Goal: Task Accomplishment & Management: Complete application form

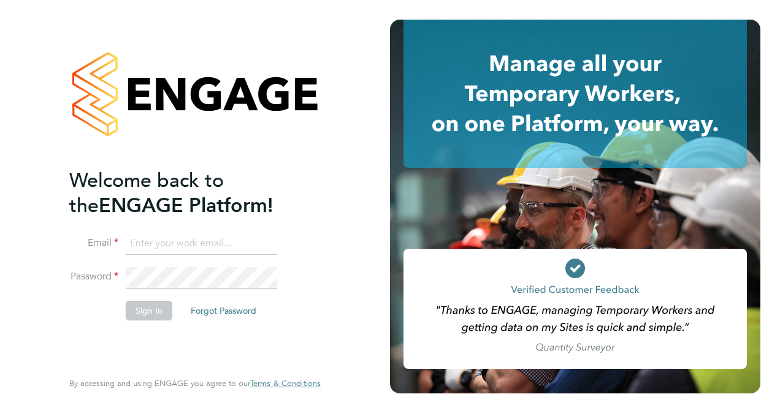
type input "[EMAIL_ADDRESS][PERSON_NAME][DOMAIN_NAME]"
click at [149, 316] on button "Sign In" at bounding box center [149, 311] width 47 height 20
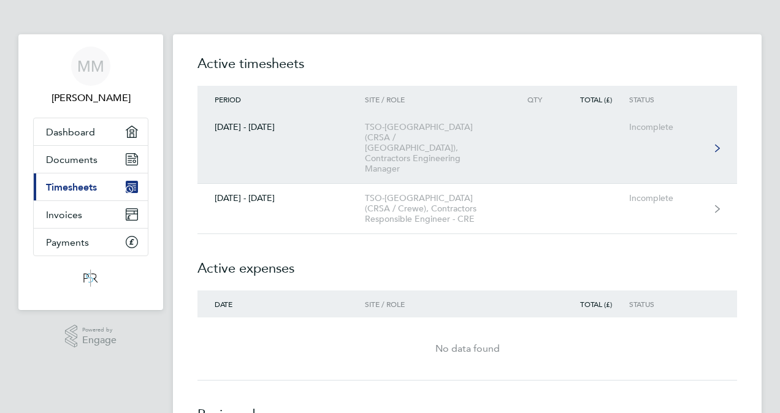
click at [410, 139] on div "TSO-[GEOGRAPHIC_DATA] (CRSA / [GEOGRAPHIC_DATA]), Contractors Engineering Manag…" at bounding box center [435, 148] width 140 height 52
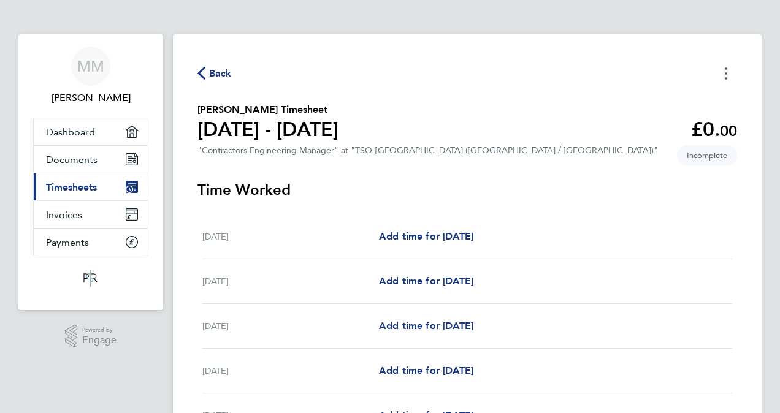
click at [727, 71] on icon "Timesheets Menu" at bounding box center [726, 73] width 2 height 12
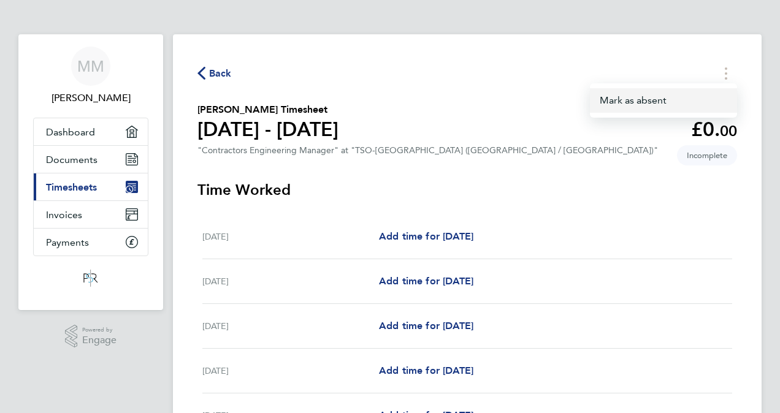
click at [646, 102] on button "Mark as absent" at bounding box center [663, 100] width 147 height 25
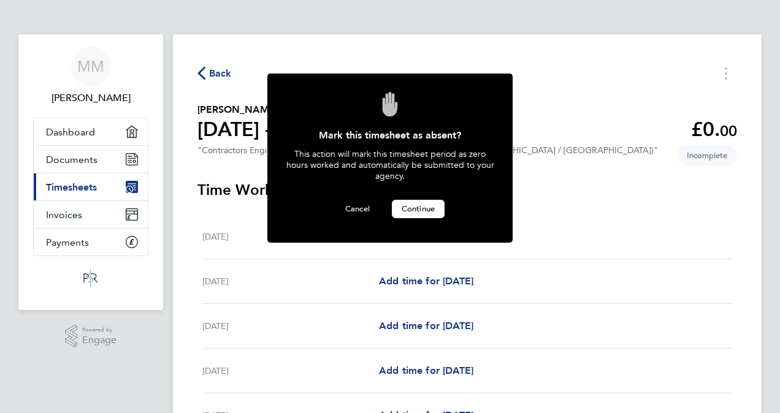
click at [426, 206] on span "Continue" at bounding box center [418, 209] width 33 height 10
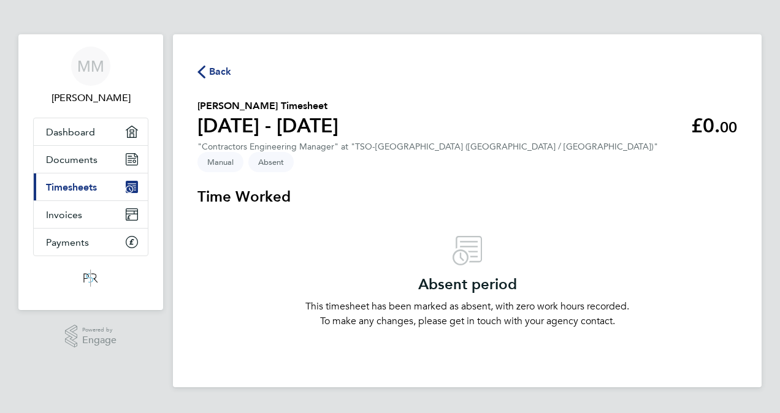
click at [207, 70] on span "Back" at bounding box center [214, 71] width 34 height 12
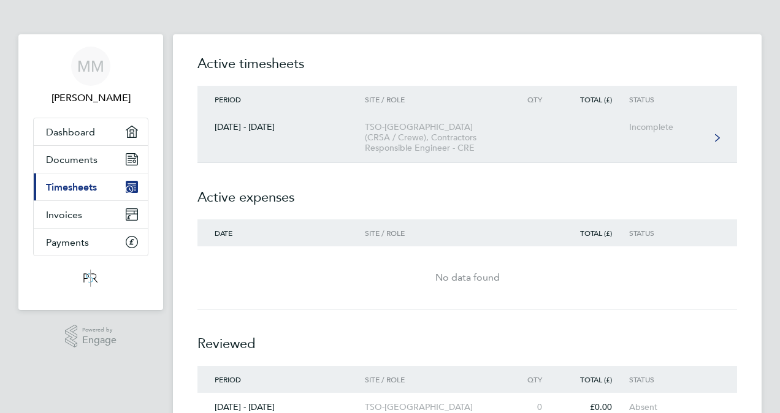
click at [390, 132] on div "TSO-[GEOGRAPHIC_DATA] (CRSA / Crewe), Contractors Responsible Engineer - CRE" at bounding box center [435, 137] width 140 height 31
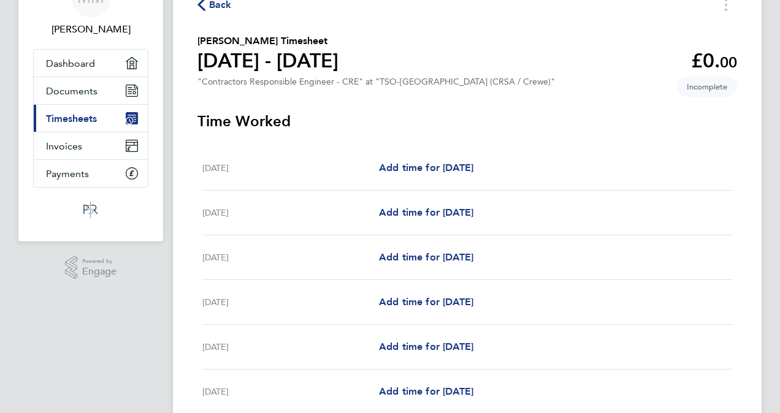
scroll to position [184, 0]
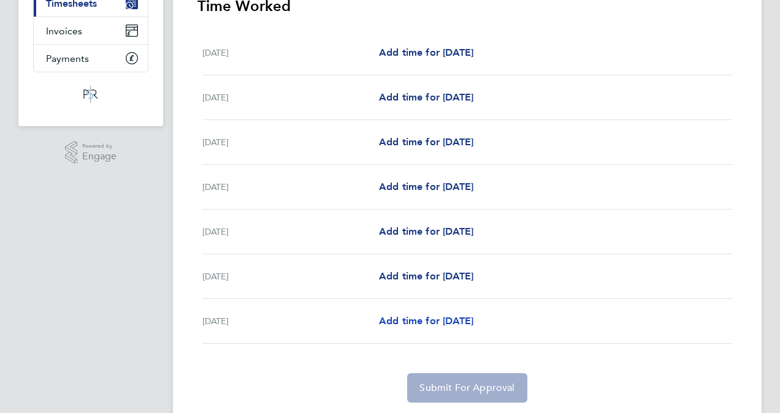
click at [412, 321] on span "Add time for [DATE]" at bounding box center [426, 321] width 94 height 12
select select "60"
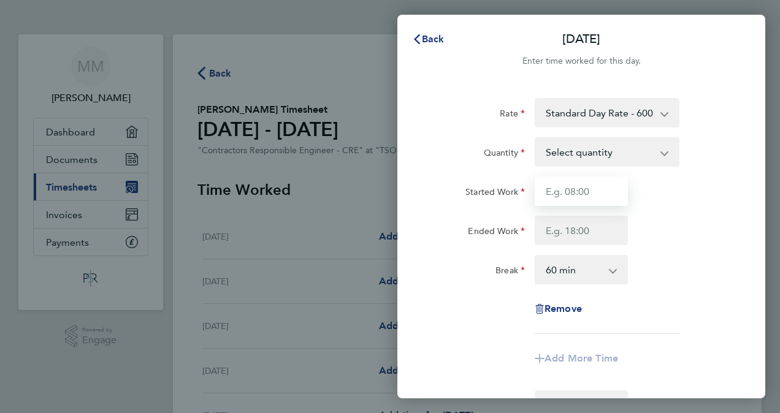
click at [557, 193] on input "Started Work" at bounding box center [581, 191] width 93 height 29
type input "08:00"
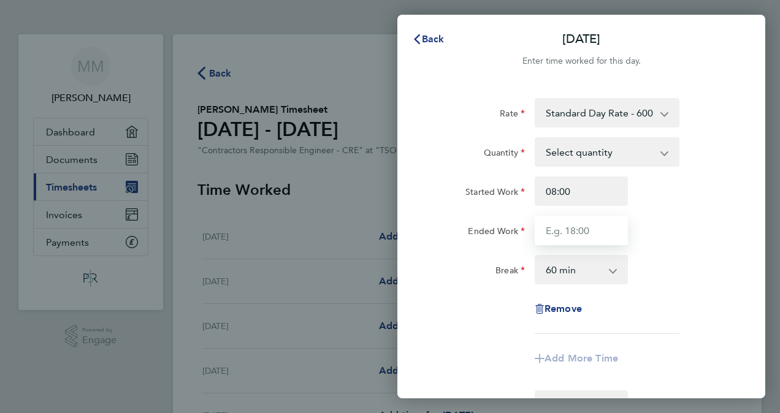
type input "18:00"
type input "08:00"
type input "19:00"
click at [556, 272] on select "0 min 15 min 30 min 45 min 60 min 75 min 90 min" at bounding box center [574, 269] width 76 height 27
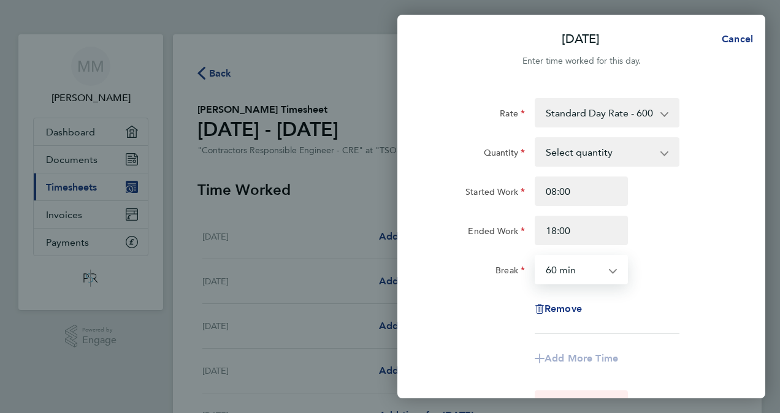
select select "0"
click at [536, 256] on select "0 min 15 min 30 min 45 min 60 min 75 min 90 min" at bounding box center [574, 269] width 76 height 27
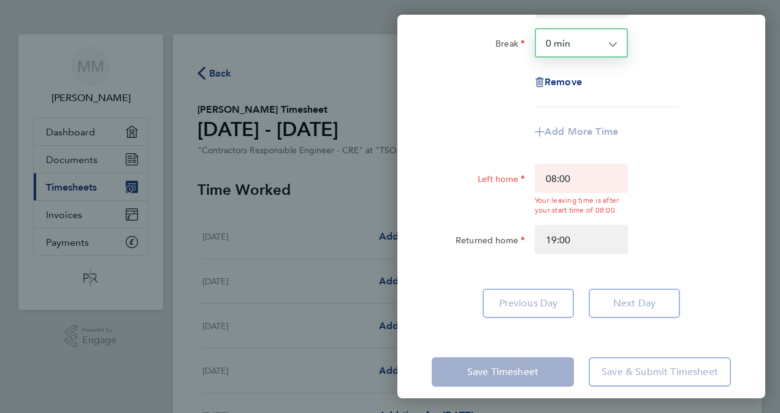
scroll to position [239, 0]
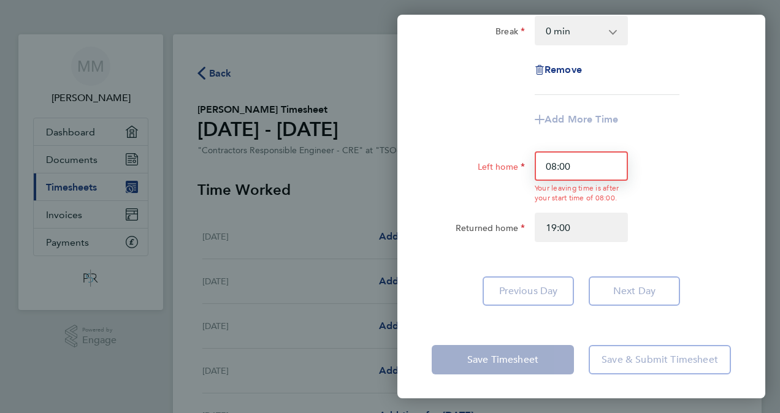
click at [568, 166] on input "08:00" at bounding box center [581, 165] width 93 height 29
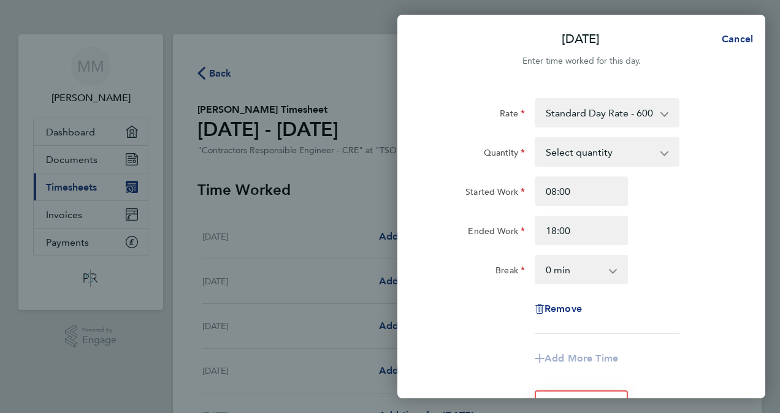
scroll to position [123, 0]
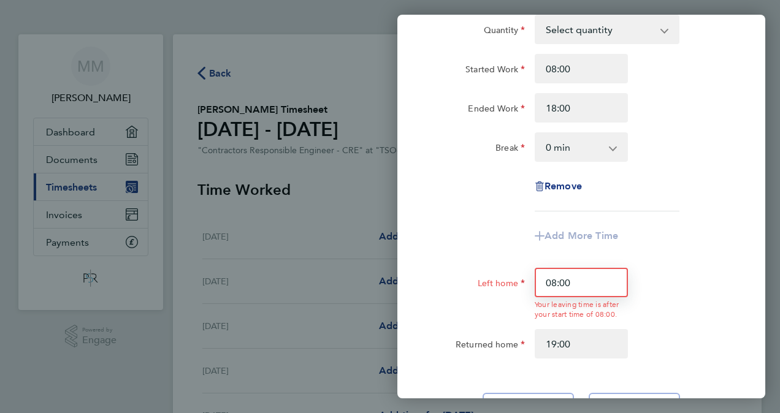
drag, startPoint x: 557, startPoint y: 282, endPoint x: 551, endPoint y: 285, distance: 6.3
click at [551, 285] on input "08:00" at bounding box center [581, 282] width 93 height 29
type input "07:00"
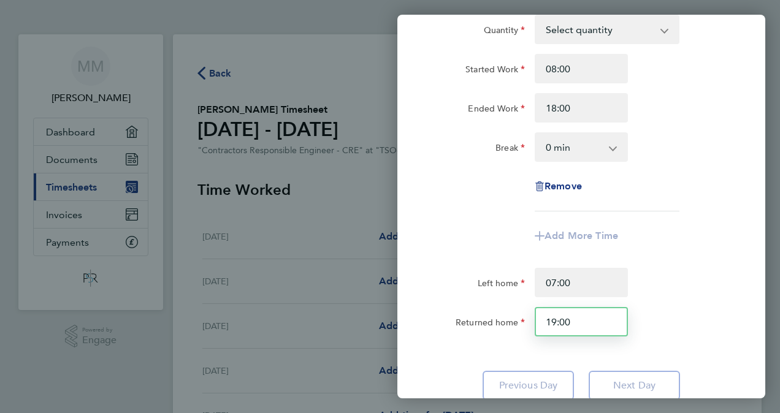
click at [611, 324] on div "Left home 07:00 Returned home 19:00" at bounding box center [581, 302] width 309 height 69
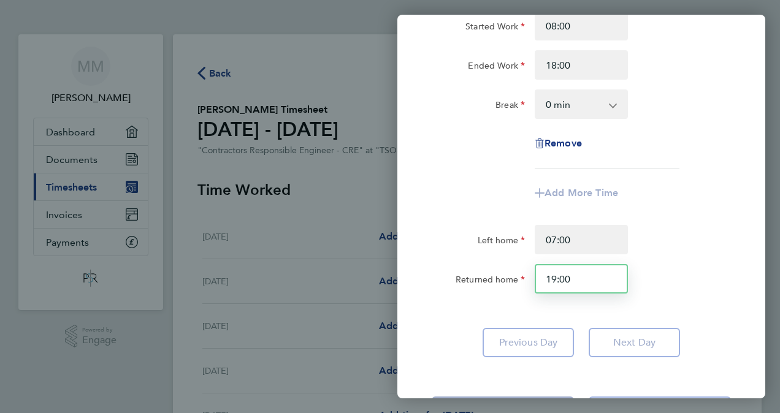
scroll to position [217, 0]
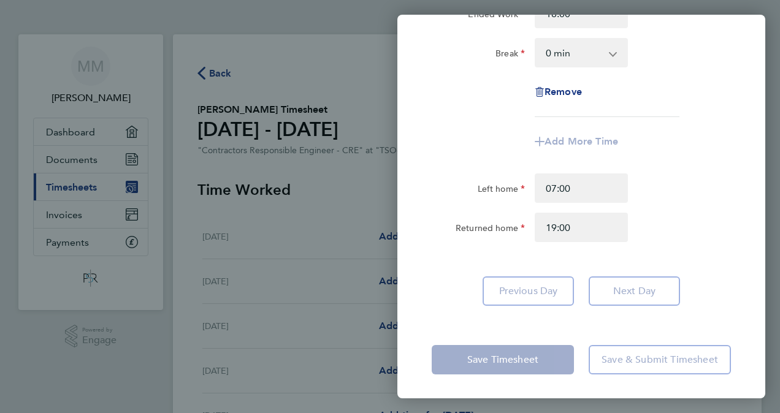
click at [502, 325] on div "Save Timesheet Save & Submit Timesheet" at bounding box center [581, 360] width 368 height 79
click at [578, 232] on input "19:00" at bounding box center [581, 227] width 93 height 29
click at [541, 289] on app-form-button "Previous Day" at bounding box center [532, 291] width 99 height 29
click at [589, 239] on input "19:00" at bounding box center [581, 227] width 93 height 29
click at [494, 225] on label "Returned home" at bounding box center [490, 230] width 69 height 15
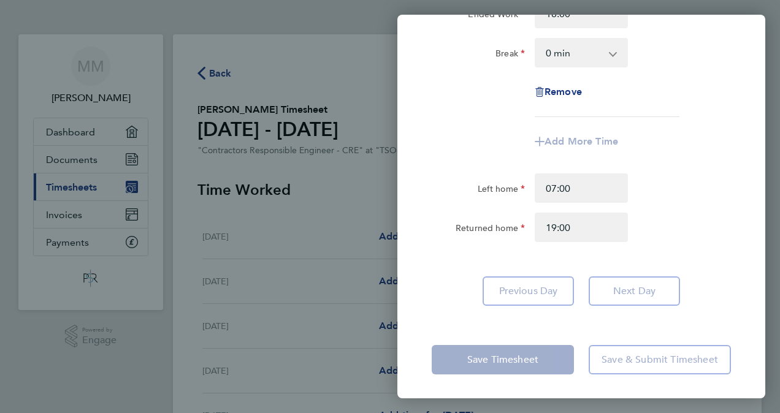
click at [535, 225] on input "Returned home" at bounding box center [581, 227] width 93 height 29
click at [576, 224] on input "19:00" at bounding box center [581, 227] width 93 height 29
click at [578, 226] on input "19:00" at bounding box center [581, 227] width 93 height 29
type input "1"
type input "19:00"
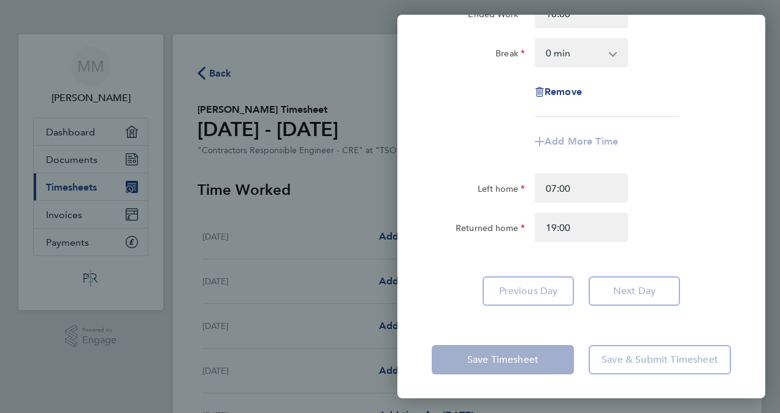
click at [581, 253] on div "Rate Standard Day Rate - 600.00 Project: 176796 / RTCP0017 - Crewe BHIL Quantit…" at bounding box center [581, 93] width 368 height 454
click at [588, 228] on input "19:00" at bounding box center [581, 227] width 93 height 29
click at [511, 229] on label "Returned home" at bounding box center [490, 230] width 69 height 15
click at [535, 229] on input "Returned home" at bounding box center [581, 227] width 93 height 29
click at [577, 255] on div "Rate Standard Day Rate - 600.00 Project: 176796 / RTCP0017 - Crewe BHIL Quantit…" at bounding box center [581, 93] width 368 height 454
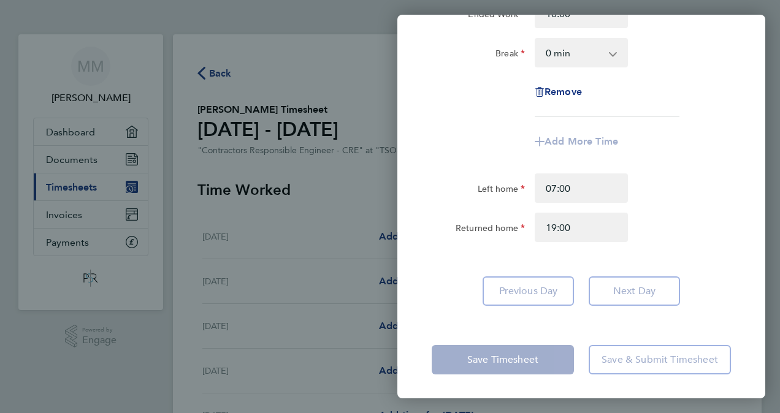
click at [546, 142] on app-form-button "Add More Time" at bounding box center [581, 142] width 93 height 10
drag, startPoint x: 658, startPoint y: 198, endPoint x: 650, endPoint y: 224, distance: 27.6
click at [650, 224] on div "Left home 07:00 Returned home 19:00" at bounding box center [581, 208] width 309 height 69
drag, startPoint x: 650, startPoint y: 224, endPoint x: 516, endPoint y: 250, distance: 136.6
click at [513, 251] on form "Rate Standard Day Rate - 600.00 Project: 176796 / RTCP0017 - Crewe BHIL Quantit…" at bounding box center [581, 66] width 299 height 371
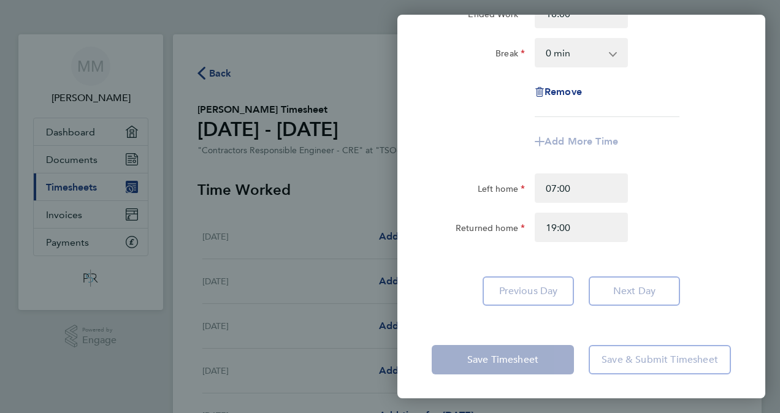
click at [553, 327] on div "Save Timesheet Save & Submit Timesheet" at bounding box center [581, 360] width 368 height 79
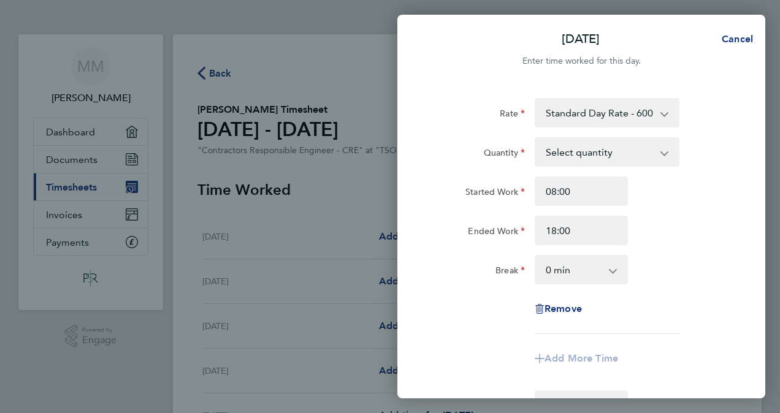
click at [666, 154] on app-icon-cross-button at bounding box center [671, 152] width 15 height 27
click at [665, 149] on app-icon-cross-button at bounding box center [671, 152] width 15 height 27
click at [583, 120] on select "Standard Day Rate - 600.00 Project: 176796 / RTCP0017 - Crewe BHIL" at bounding box center [600, 112] width 128 height 27
click at [684, 204] on div "Started Work 08:00" at bounding box center [581, 191] width 309 height 29
click at [589, 153] on select "Select quantity 0.5 1" at bounding box center [600, 152] width 128 height 27
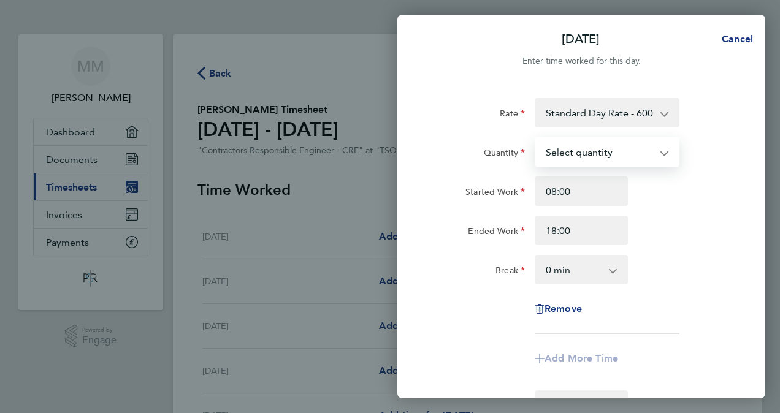
select select "1"
click at [536, 139] on select "Select quantity 0.5 1" at bounding box center [600, 152] width 128 height 27
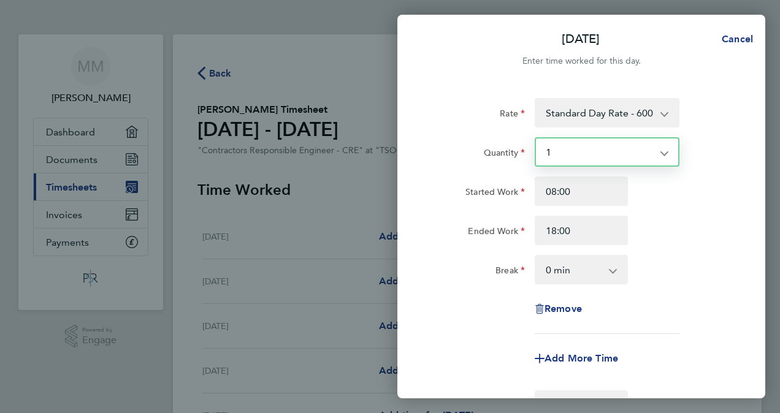
click at [686, 205] on div "Started Work 08:00" at bounding box center [581, 191] width 309 height 29
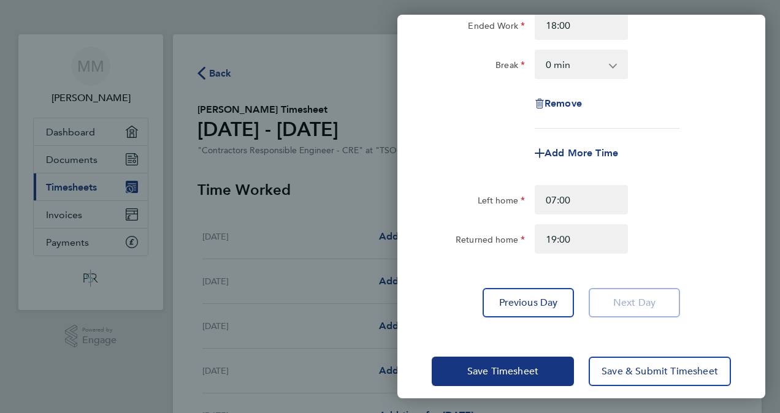
scroll to position [217, 0]
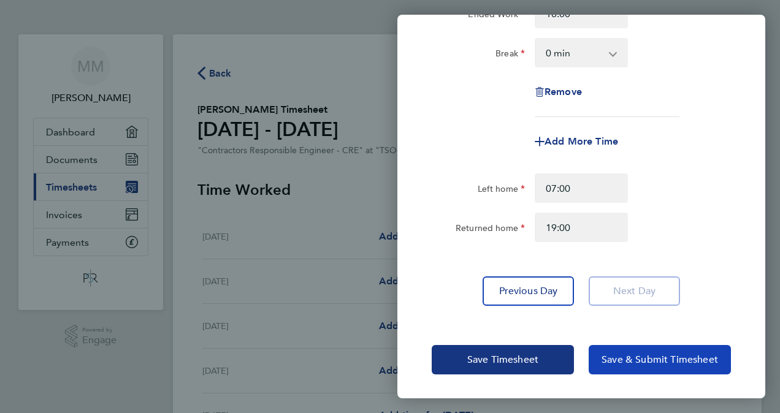
click at [667, 362] on span "Save & Submit Timesheet" at bounding box center [660, 360] width 117 height 12
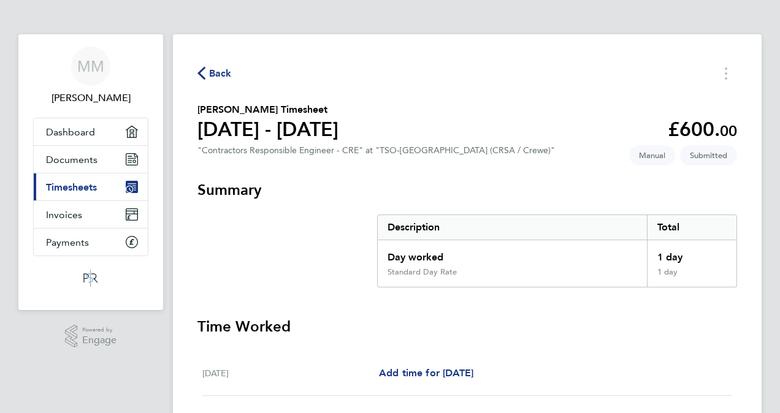
click at [202, 69] on icon "button" at bounding box center [201, 73] width 8 height 13
